Goal: Information Seeking & Learning: Learn about a topic

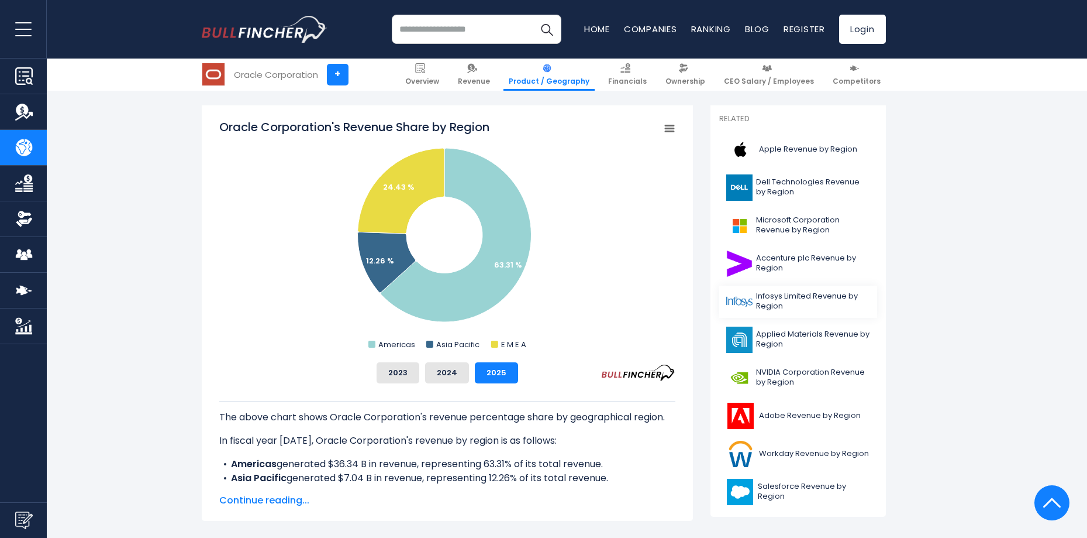
click at [814, 298] on span "Infosys Limited Revenue by Region" at bounding box center [813, 301] width 114 height 20
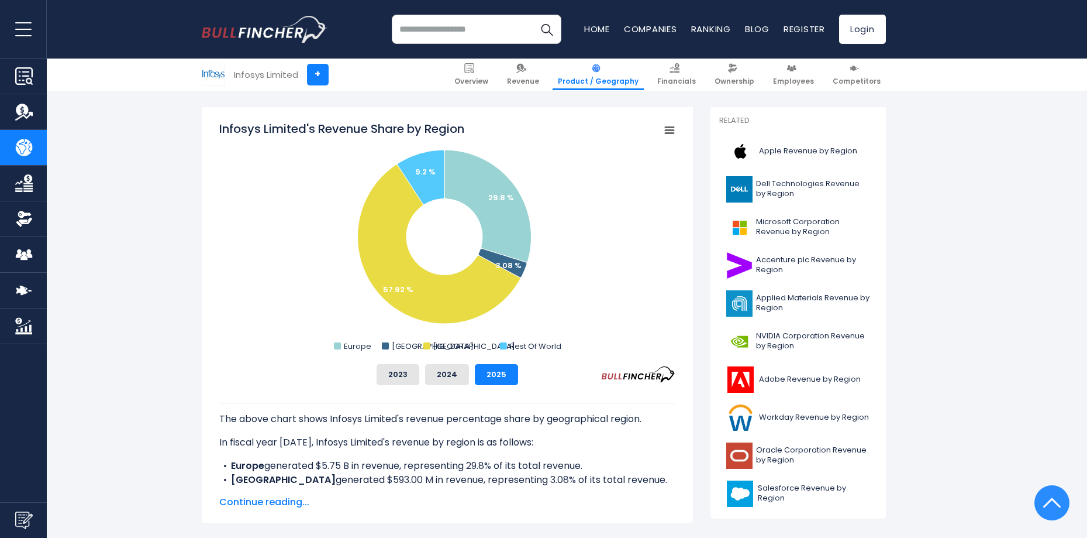
scroll to position [292, 0]
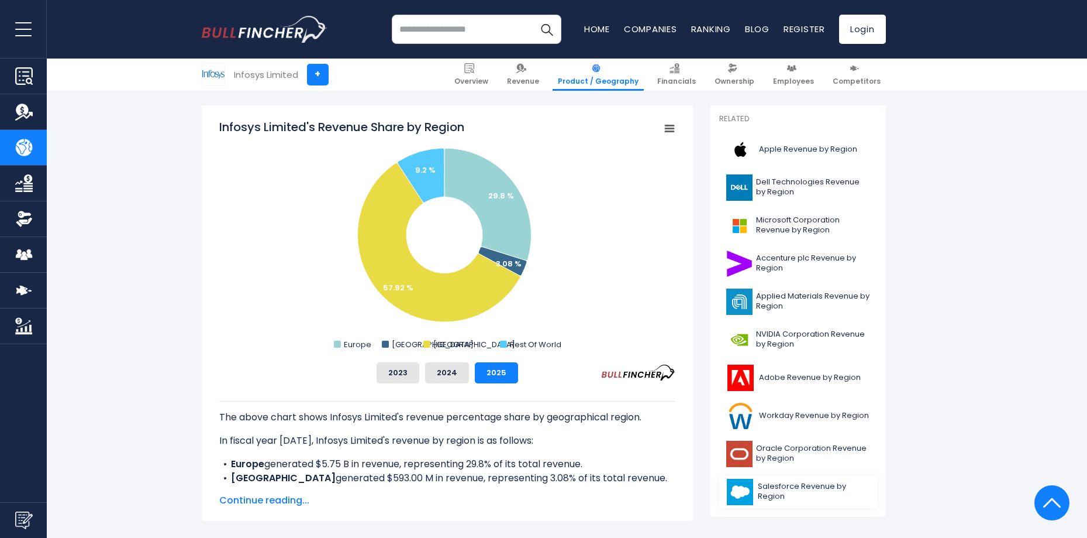
click at [794, 491] on span "Salesforce Revenue by Region" at bounding box center [814, 491] width 112 height 20
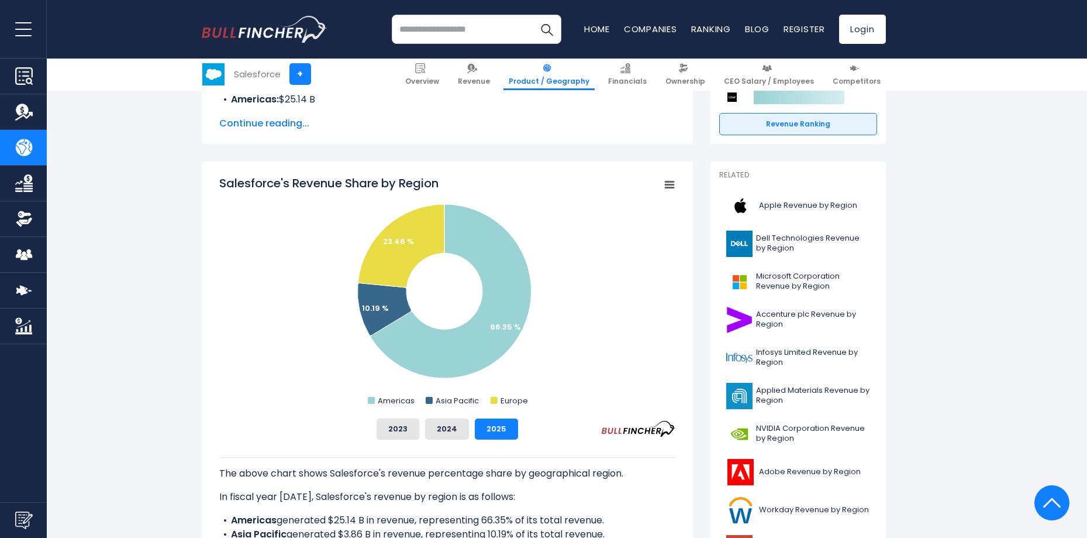
scroll to position [292, 0]
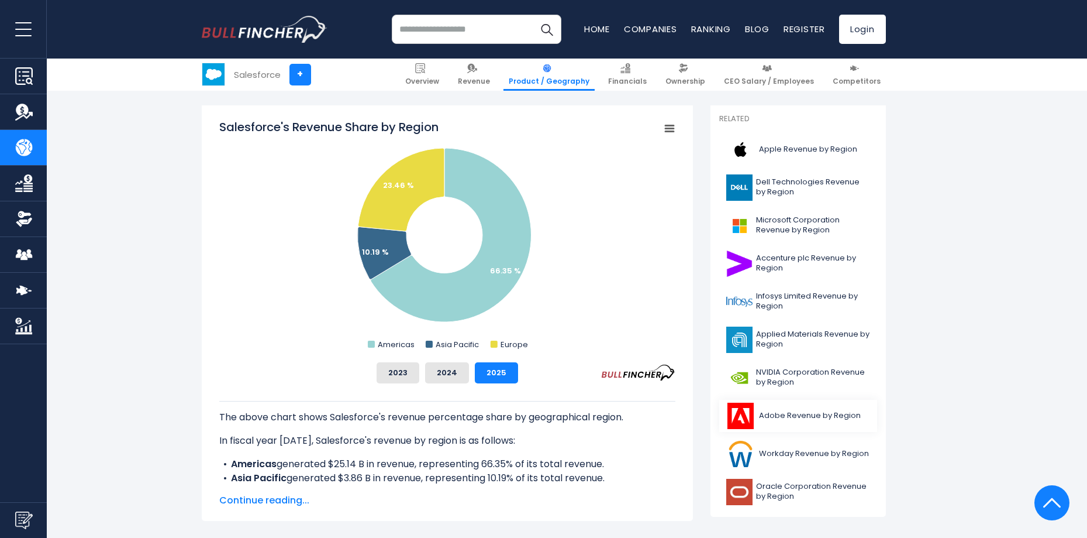
click at [795, 416] on span "Adobe Revenue by Region" at bounding box center [810, 416] width 102 height 10
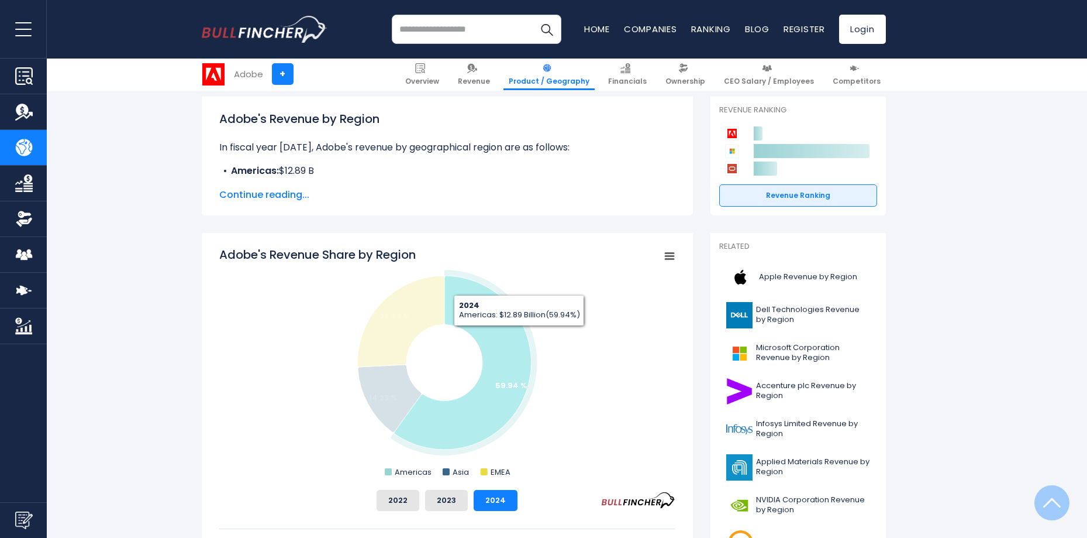
scroll to position [234, 0]
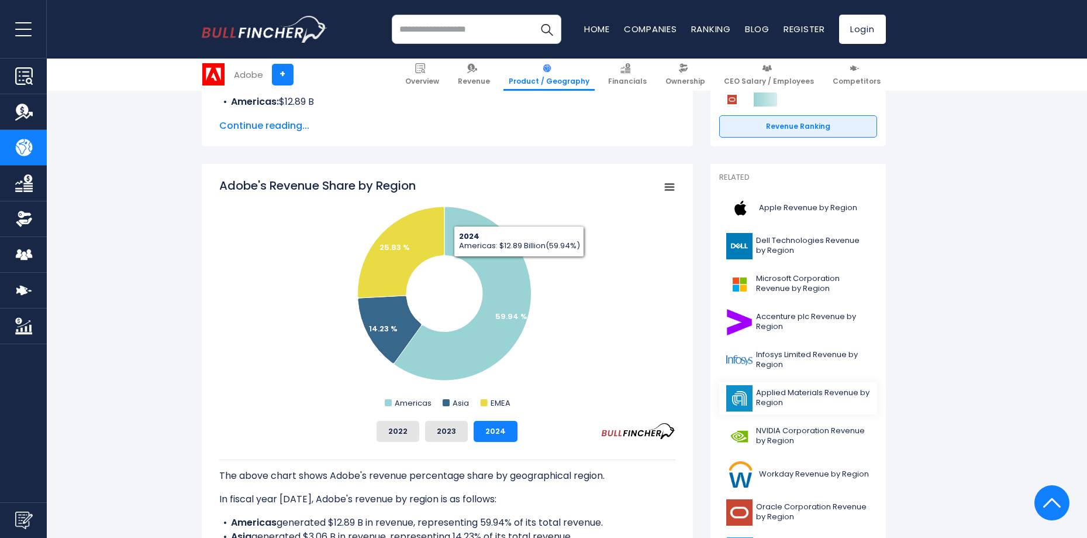
click at [787, 399] on span "Applied Materials Revenue by Region" at bounding box center [813, 398] width 114 height 20
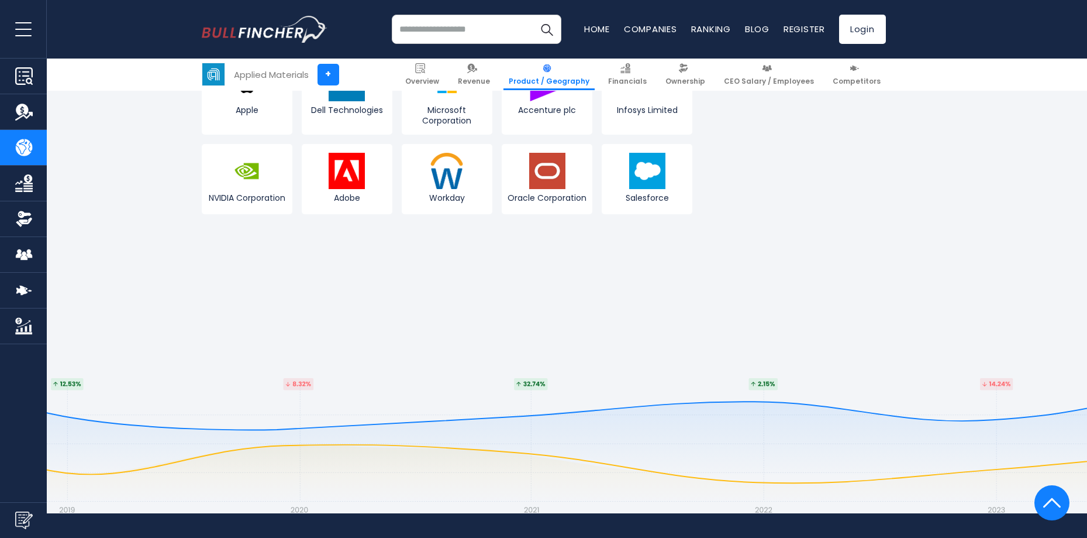
scroll to position [2340, 0]
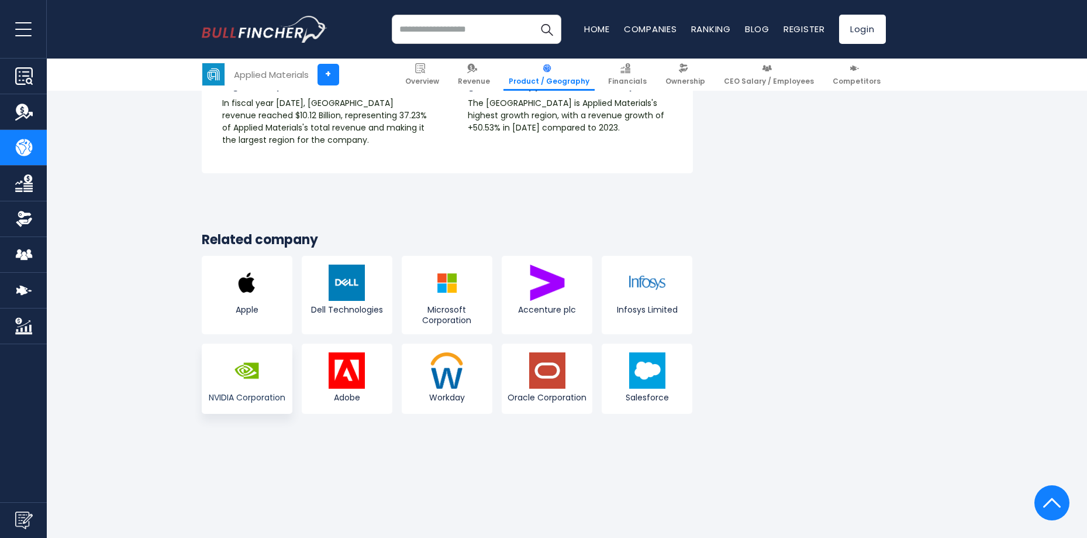
click at [255, 352] on img at bounding box center [247, 370] width 36 height 36
